Goal: Information Seeking & Learning: Learn about a topic

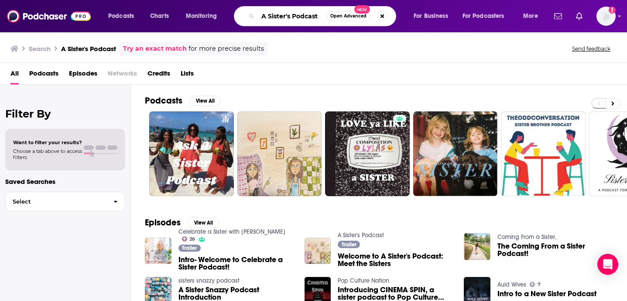
click at [307, 14] on input "A Sister's Podcast" at bounding box center [292, 16] width 69 height 14
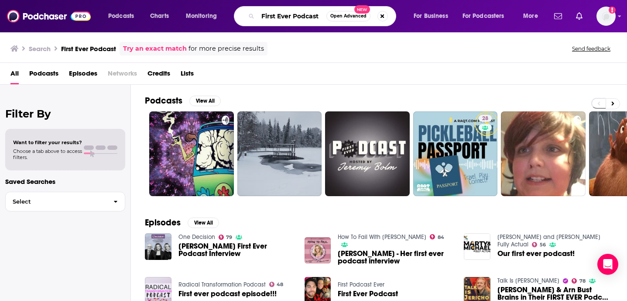
click at [301, 14] on input "First Ever Podcast" at bounding box center [292, 16] width 69 height 14
paste input "A Sister's"
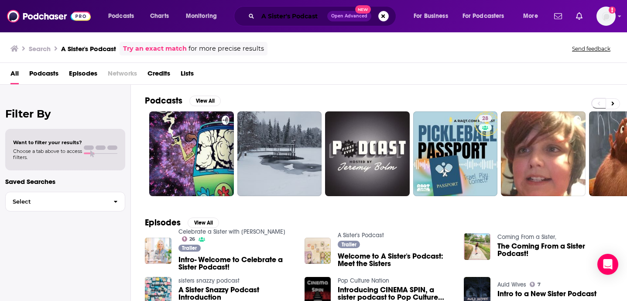
click at [275, 17] on input "A Sister's Podcast" at bounding box center [292, 16] width 69 height 14
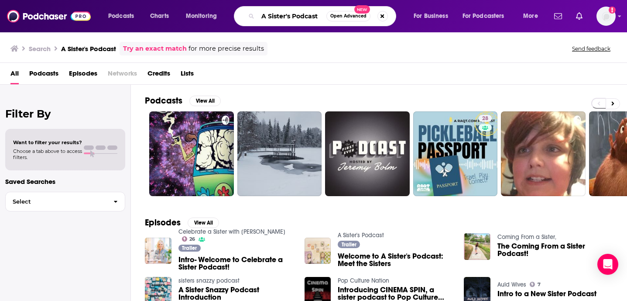
click at [275, 17] on input "A Sister's Podcast" at bounding box center [292, 16] width 69 height 14
click at [274, 18] on input "A Sister's Podcast" at bounding box center [292, 16] width 69 height 14
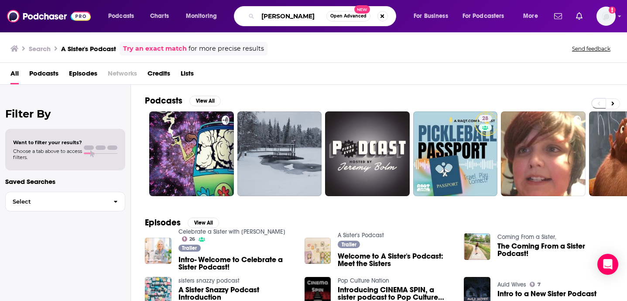
type input "[PERSON_NAME]"
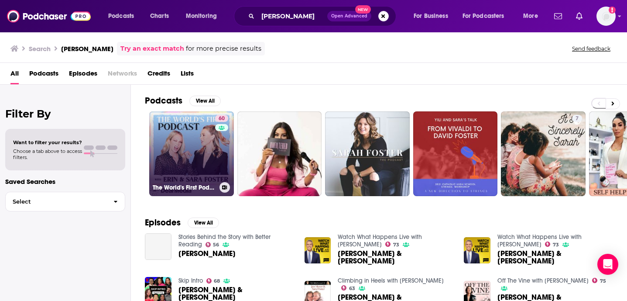
click at [206, 142] on link "60 The World's First Podcast with [PERSON_NAME] & [PERSON_NAME]" at bounding box center [191, 153] width 85 height 85
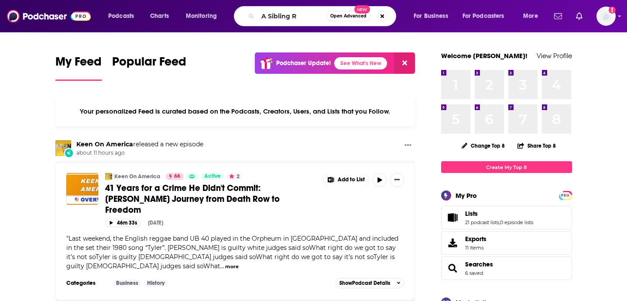
type input "A Sibling R"
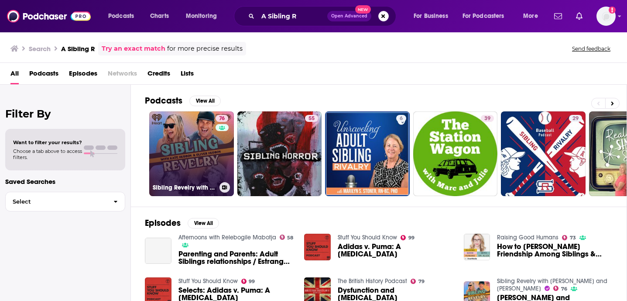
click at [192, 137] on link "76 Sibling Revelry with Kate Hudson and Oliver Hudson" at bounding box center [191, 153] width 85 height 85
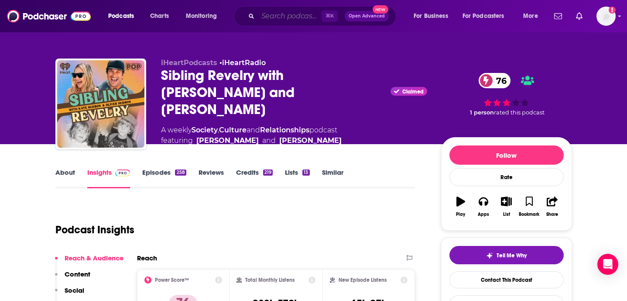
click at [284, 17] on input "Search podcasts, credits, & more..." at bounding box center [290, 16] width 64 height 14
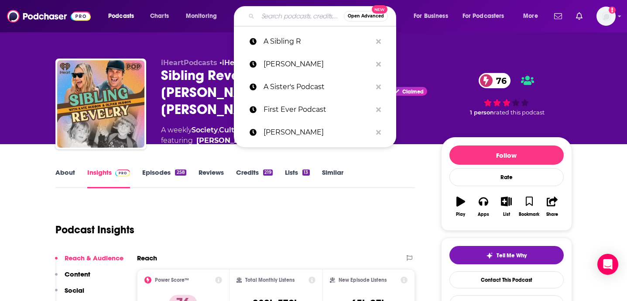
paste input "Seek Treatment with Cat & Pat” for Patreon"
type input "Seek Treatment with Cat & Pat” for Patreon"
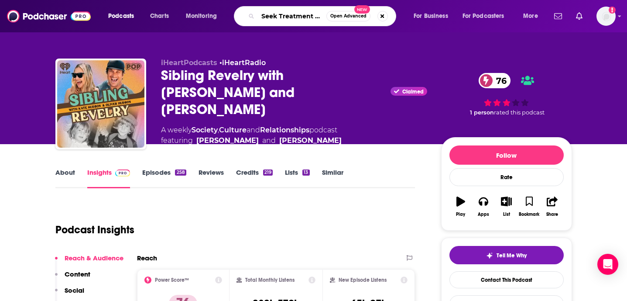
scroll to position [0, 79]
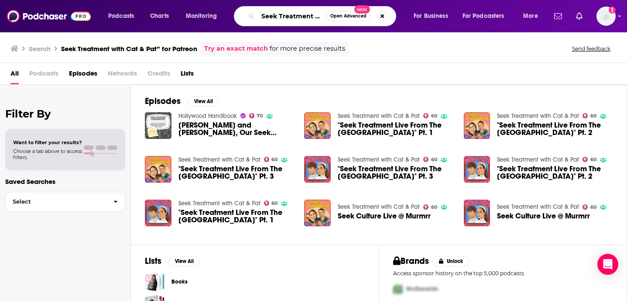
click at [286, 18] on input "Seek Treatment with Cat & Pat” for Patreon" at bounding box center [292, 16] width 69 height 14
click at [344, 116] on link "Seek Treatment with Cat & Pat" at bounding box center [379, 115] width 82 height 7
click at [287, 19] on input "Seek Treatment with Cat & Pat” for Patreon" at bounding box center [292, 16] width 69 height 14
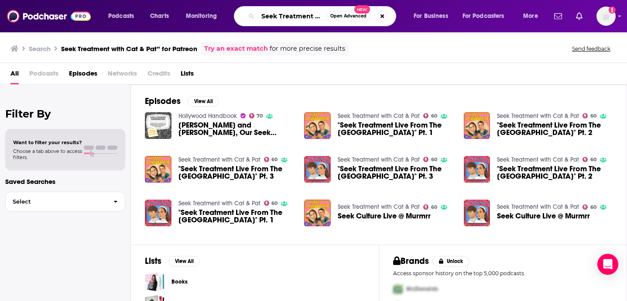
click at [287, 19] on input "Seek Treatment with Cat & Pat” for Patreon" at bounding box center [292, 16] width 69 height 14
paste input "MeSsy with Christina Applegate & Jamie Lynn Sigle"
type input "MeSsy with Christina Applegate & Jamie Lynn Sigle"
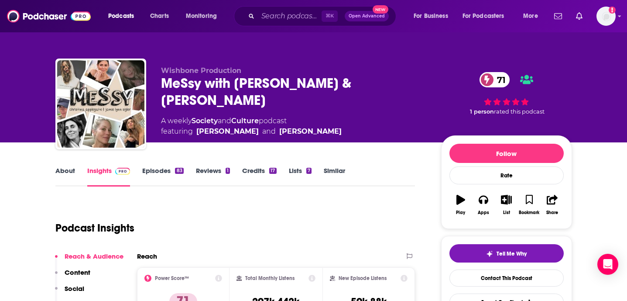
click at [60, 172] on link "About" at bounding box center [65, 176] width 20 height 20
